Goal: Information Seeking & Learning: Learn about a topic

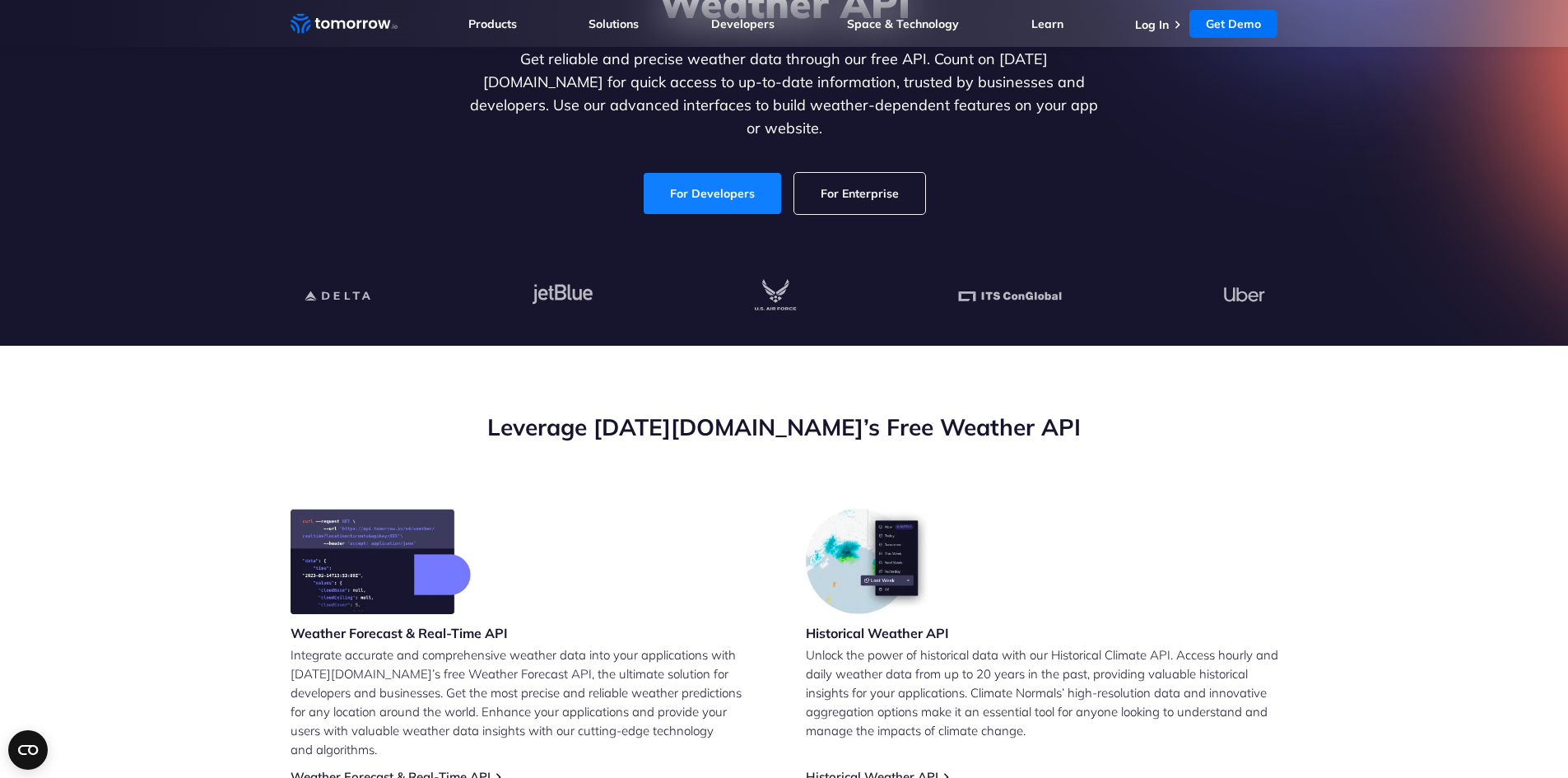
click at [710, 186] on link "For Developers" at bounding box center [713, 193] width 138 height 41
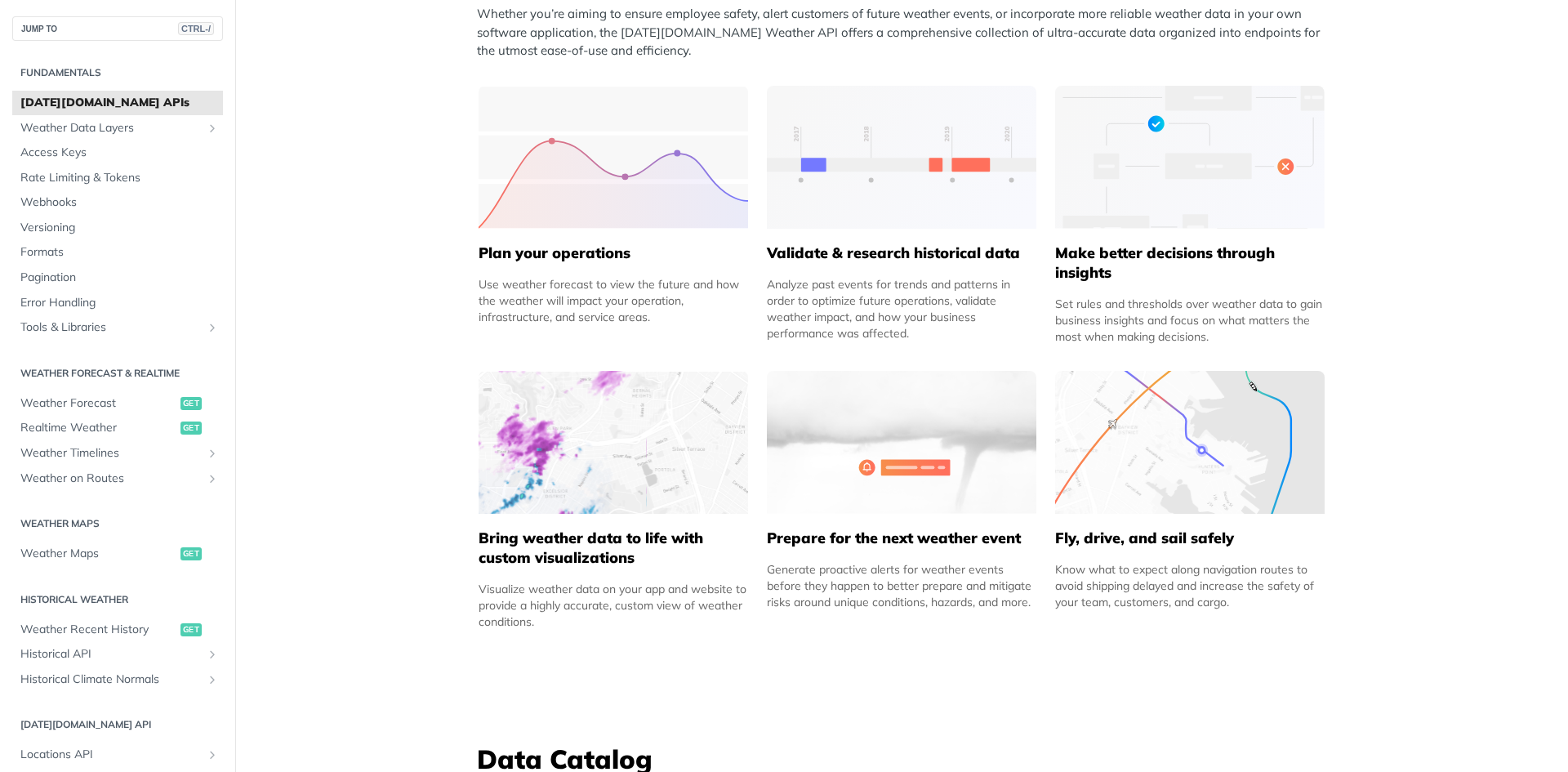
scroll to position [735, 0]
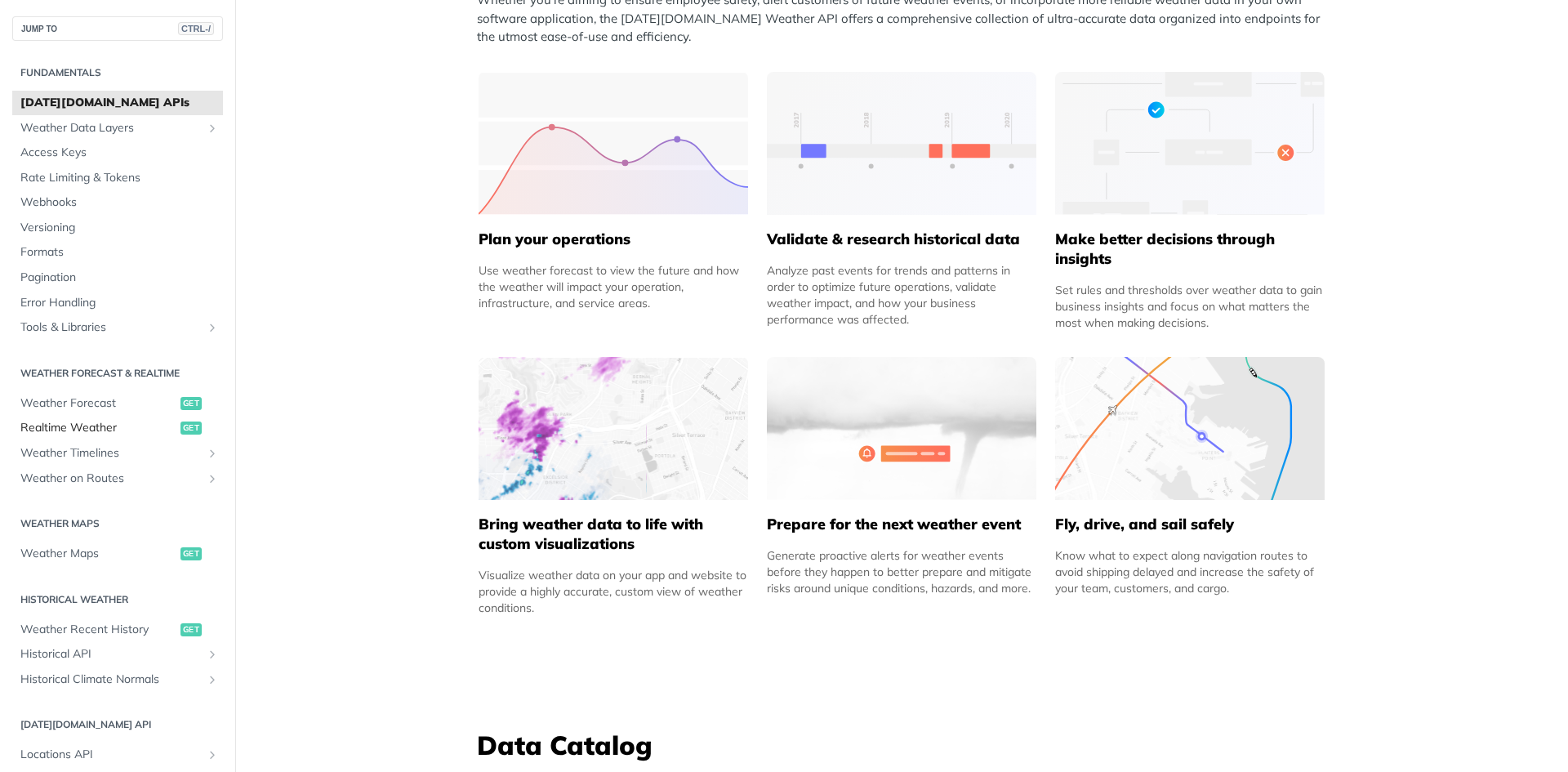
click at [76, 425] on span "Realtime Weather" at bounding box center [99, 427] width 156 height 16
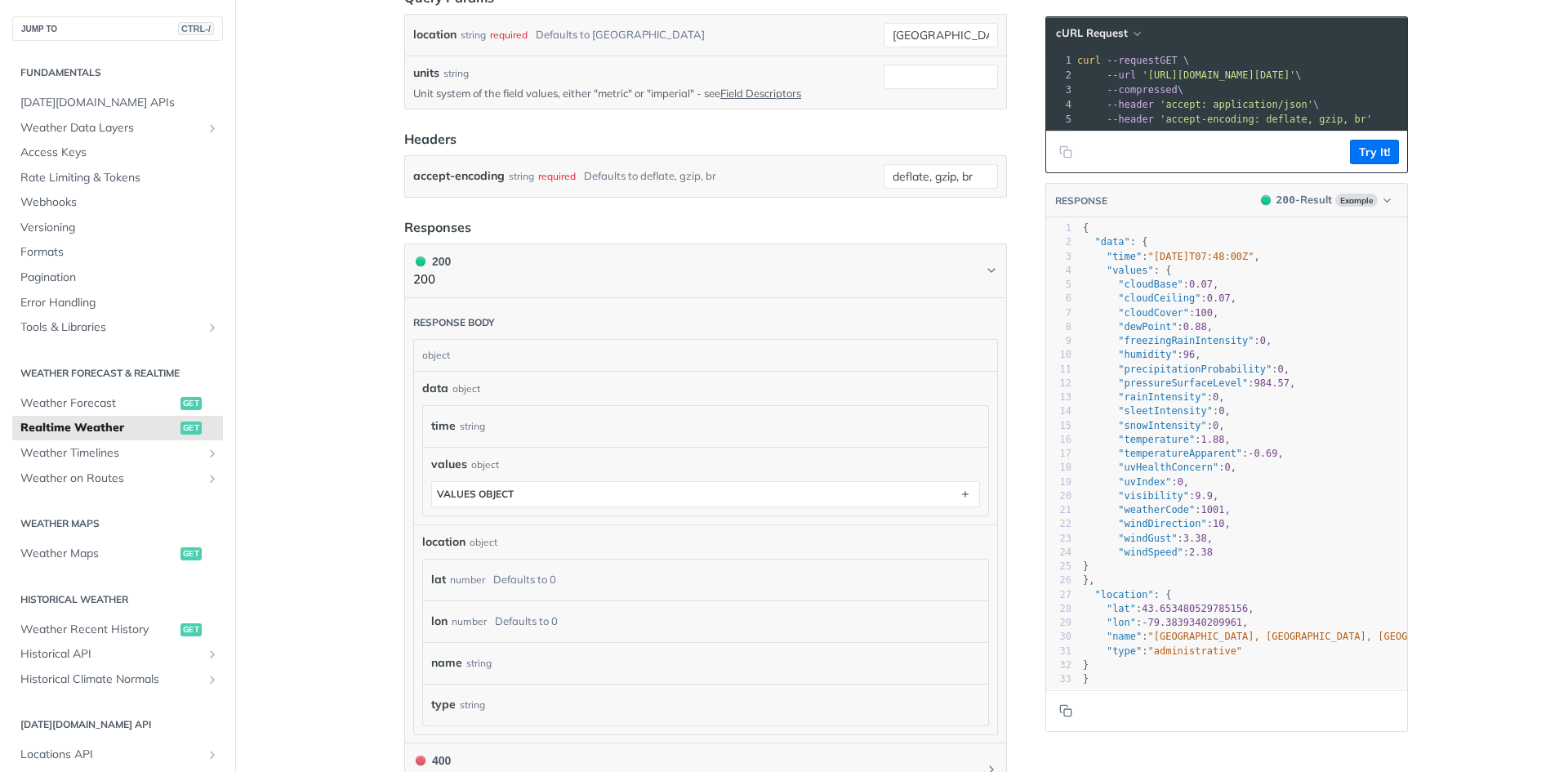
scroll to position [490, 0]
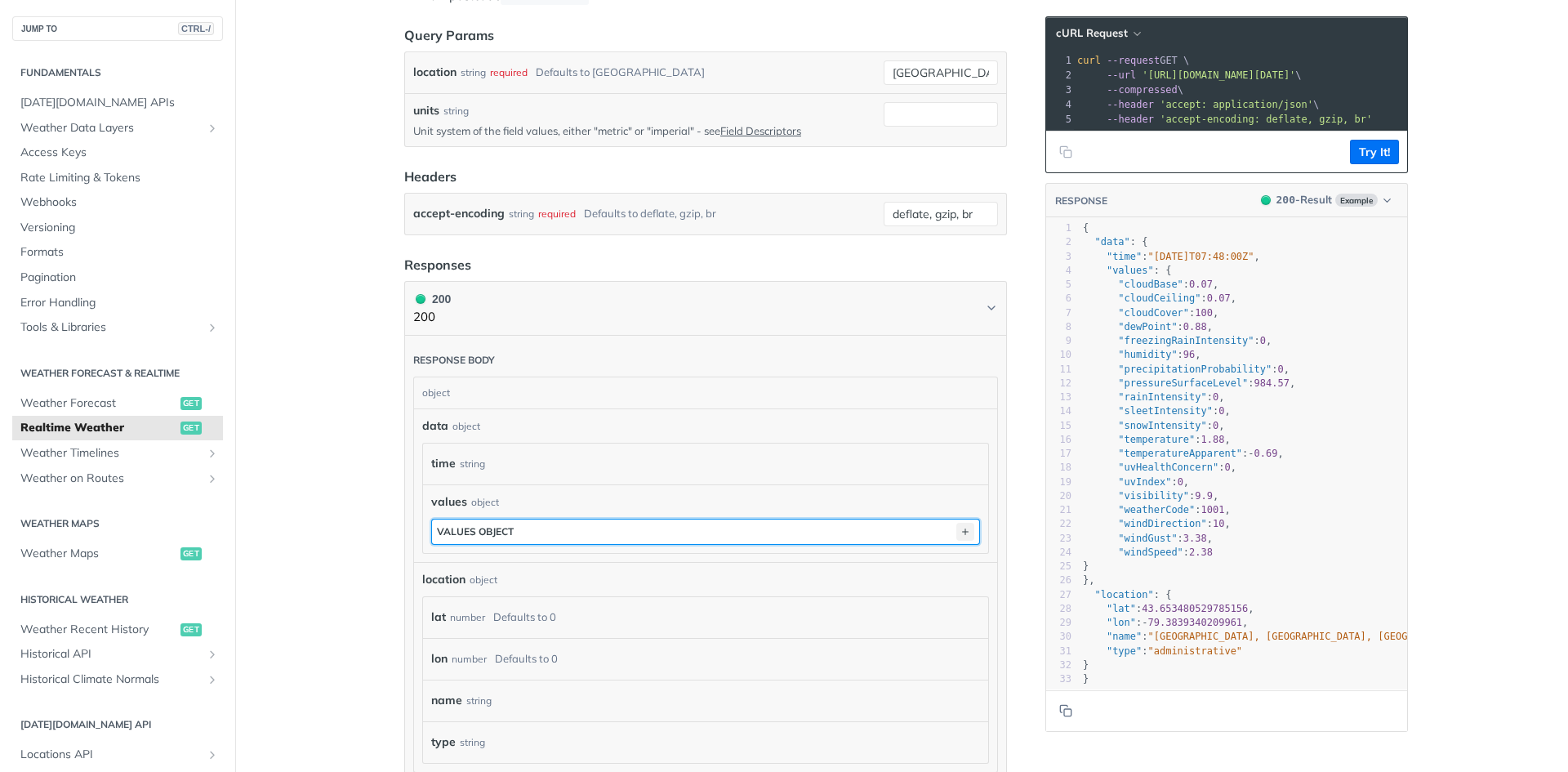
click at [958, 531] on icon "button" at bounding box center [965, 531] width 18 height 18
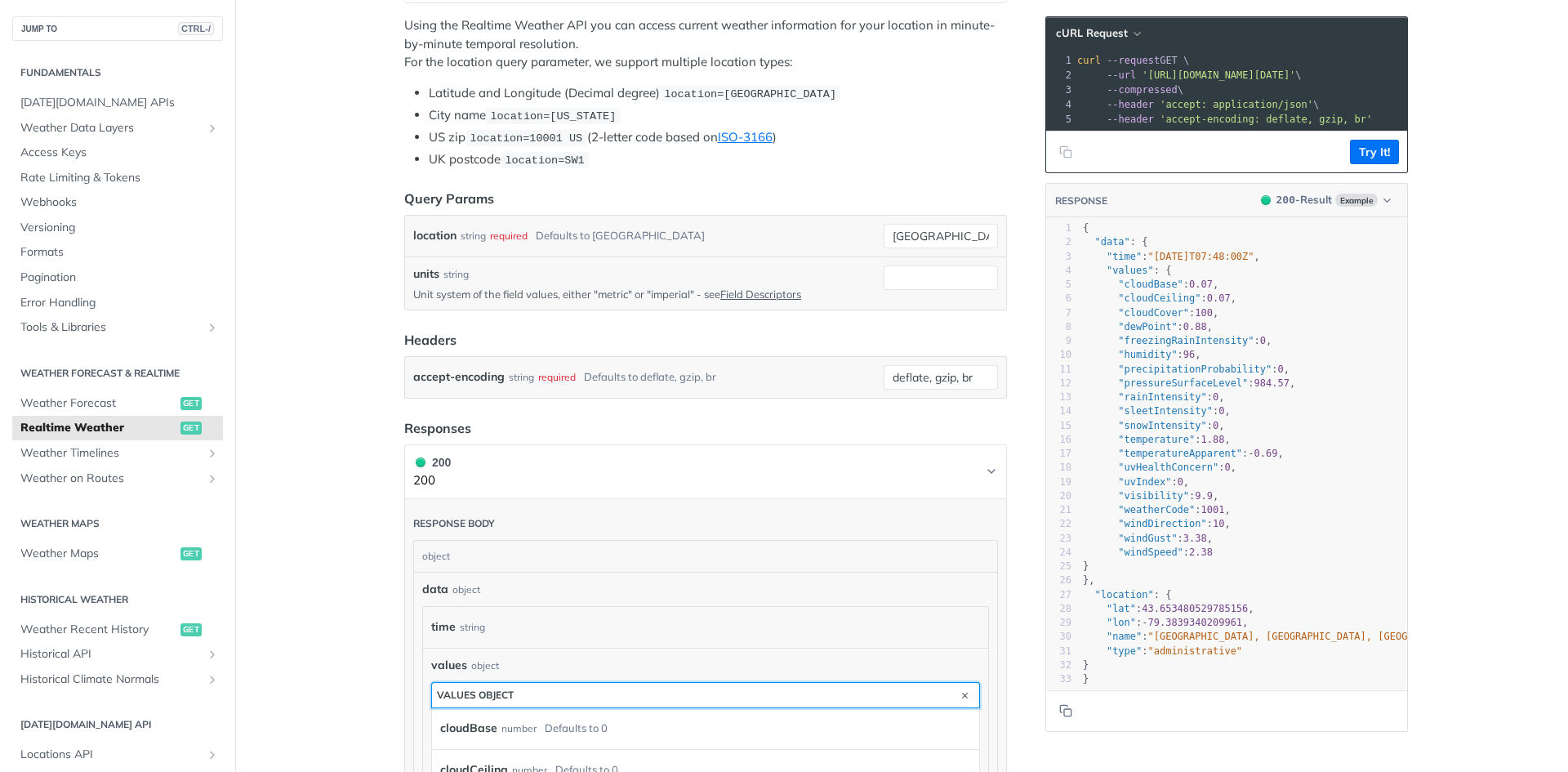
scroll to position [245, 0]
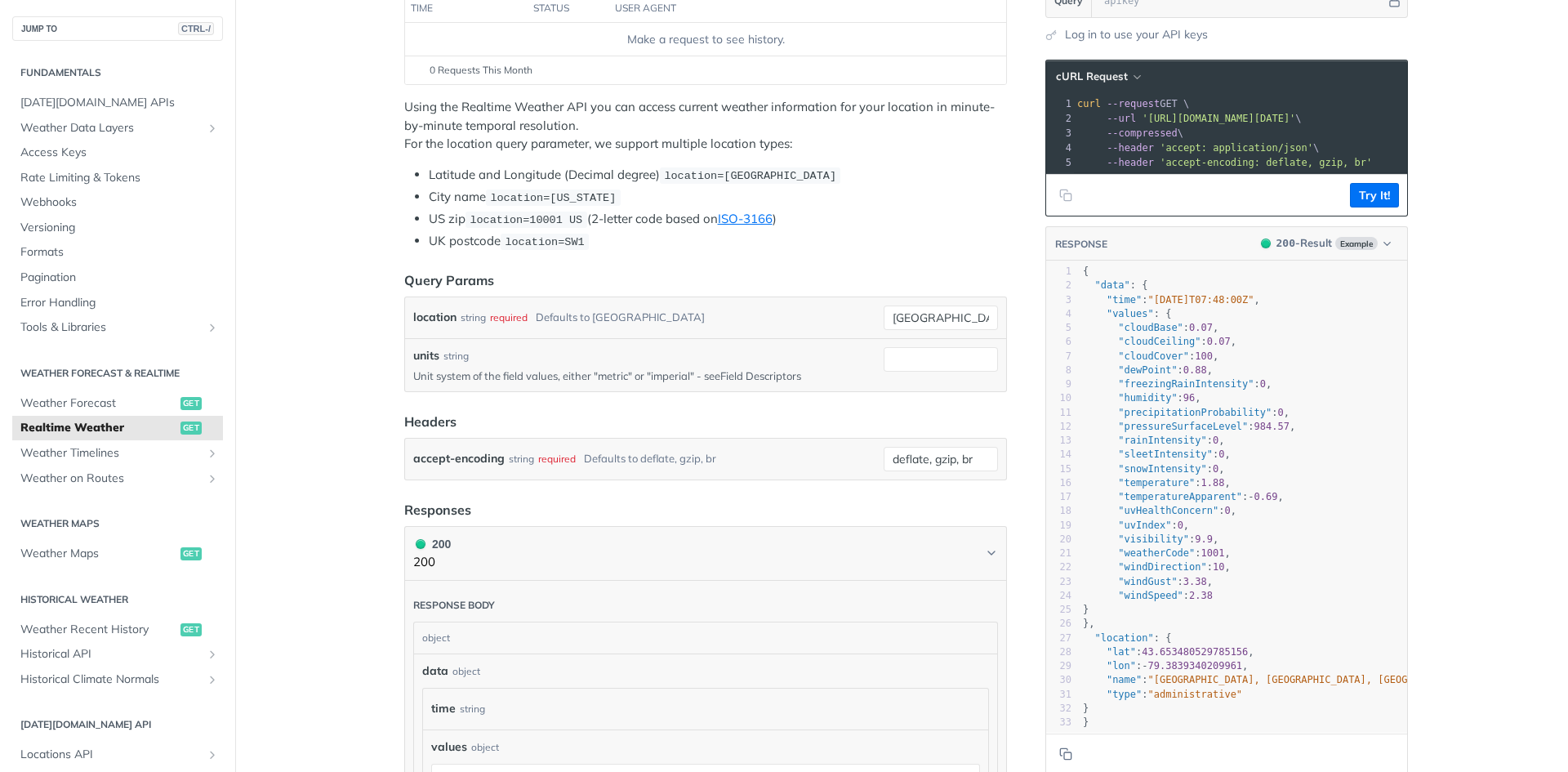
click at [761, 379] on link "Field Descriptors" at bounding box center [760, 376] width 81 height 13
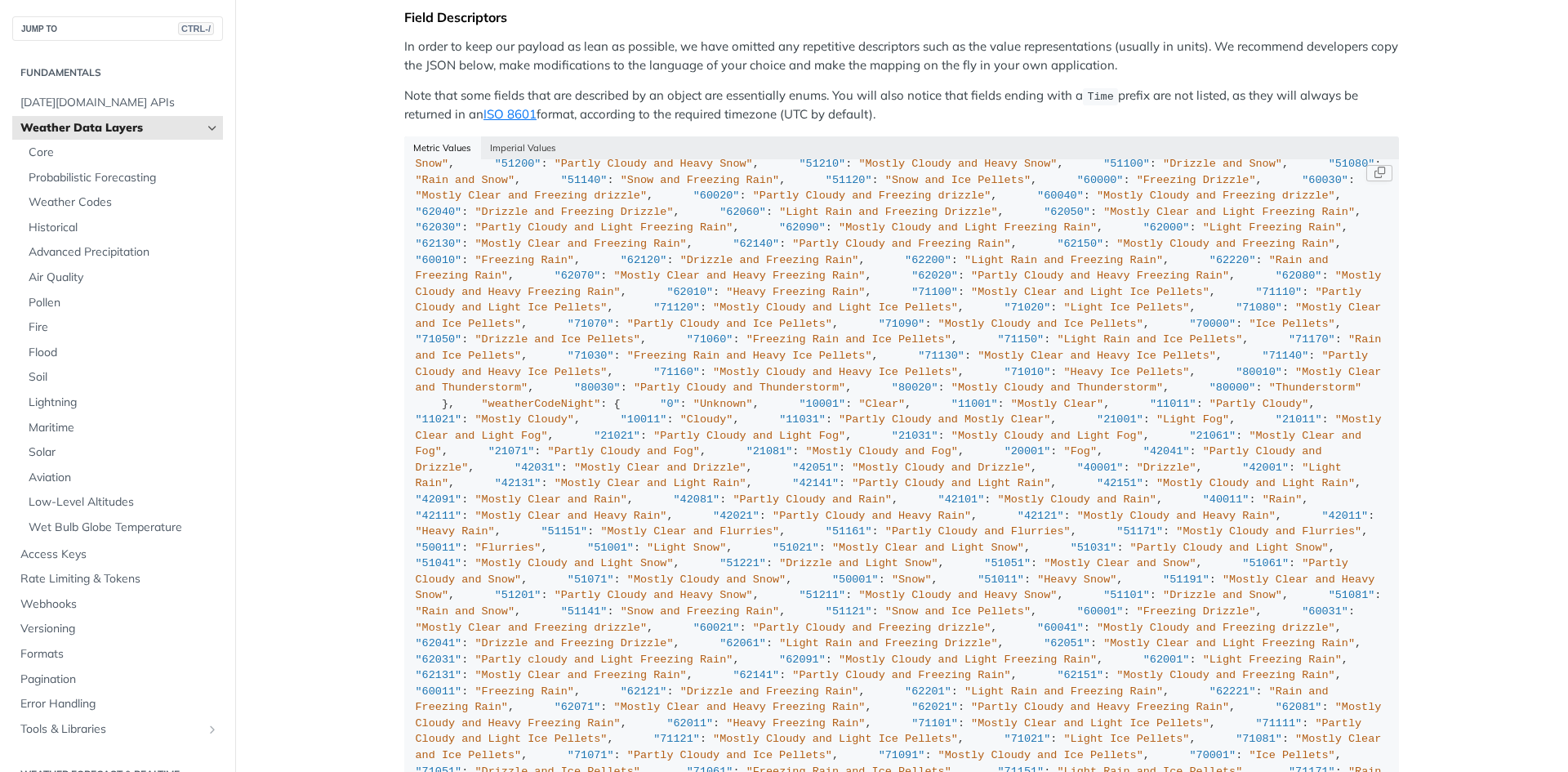
scroll to position [1796, 0]
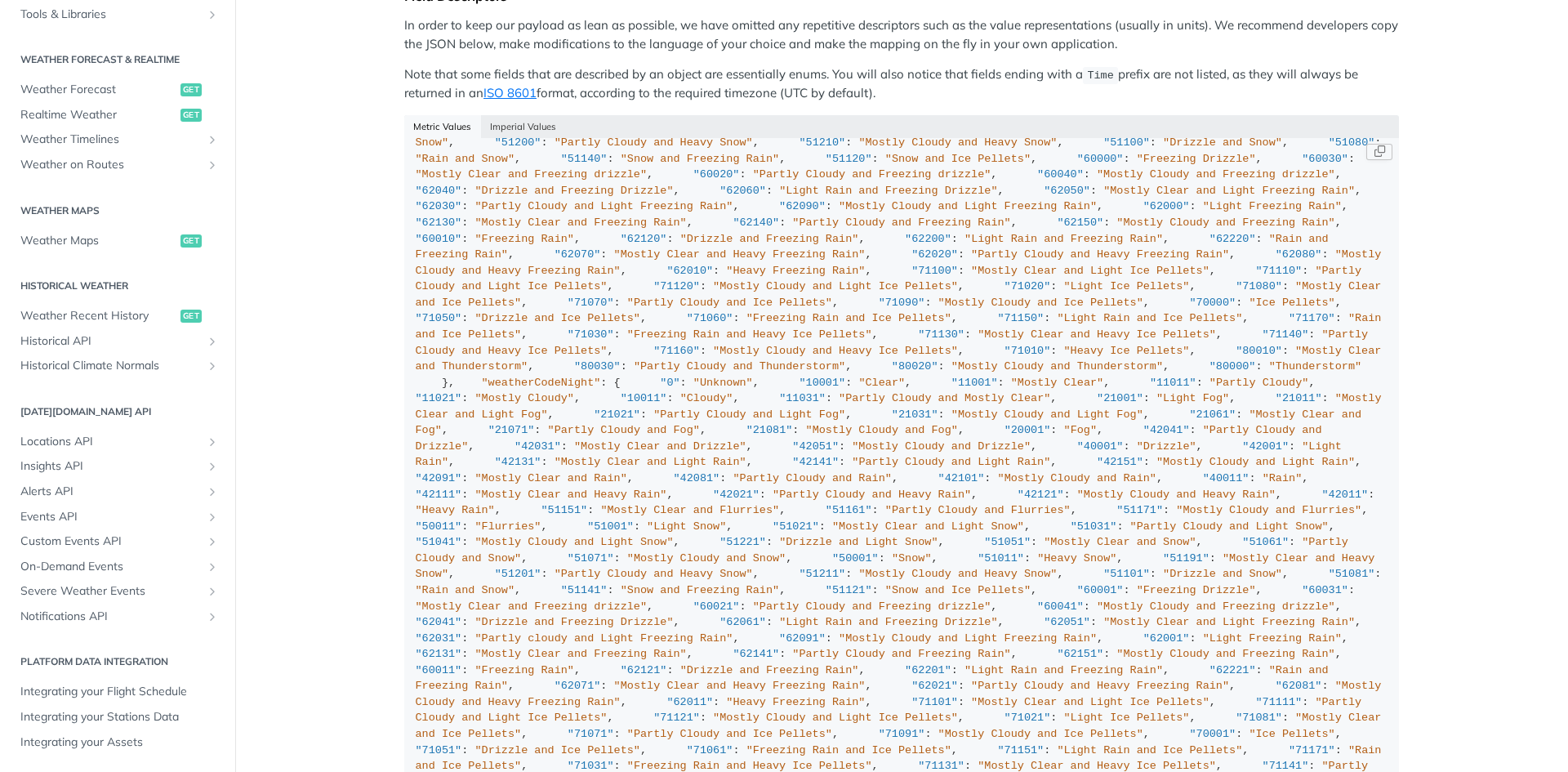
scroll to position [870, 0]
